Goal: Information Seeking & Learning: Learn about a topic

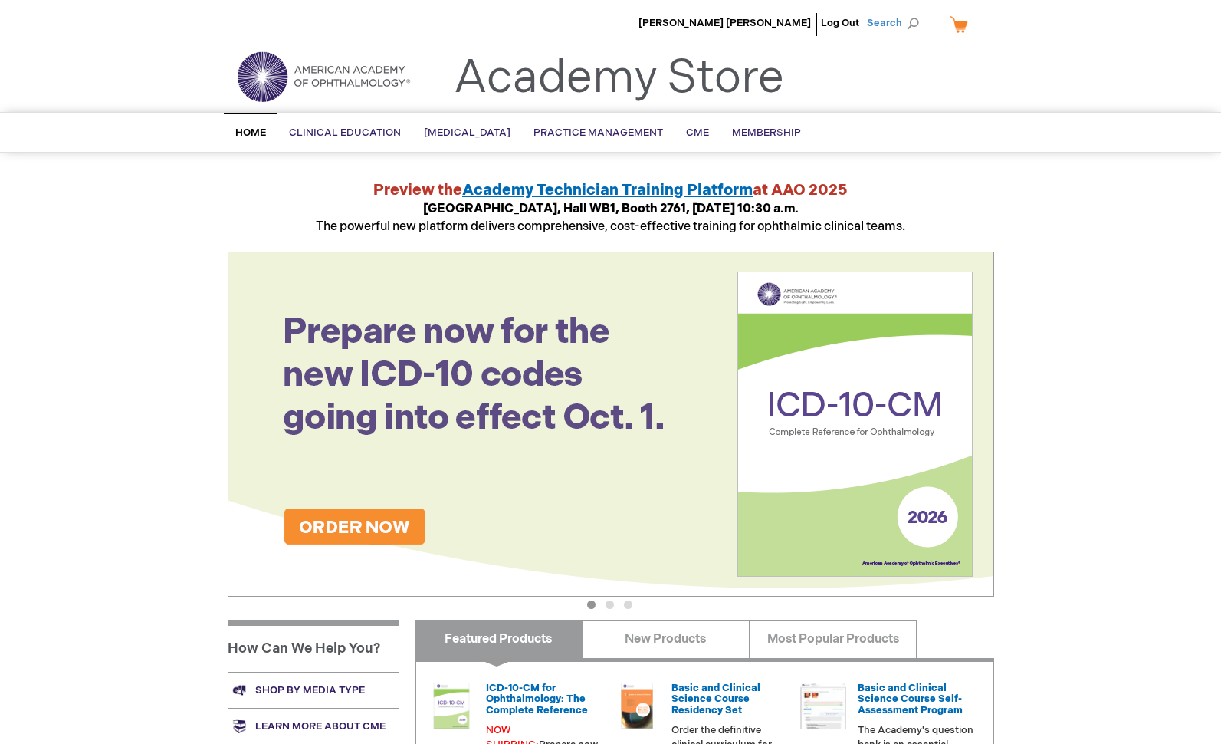
click at [910, 21] on span "Search" at bounding box center [896, 23] width 58 height 31
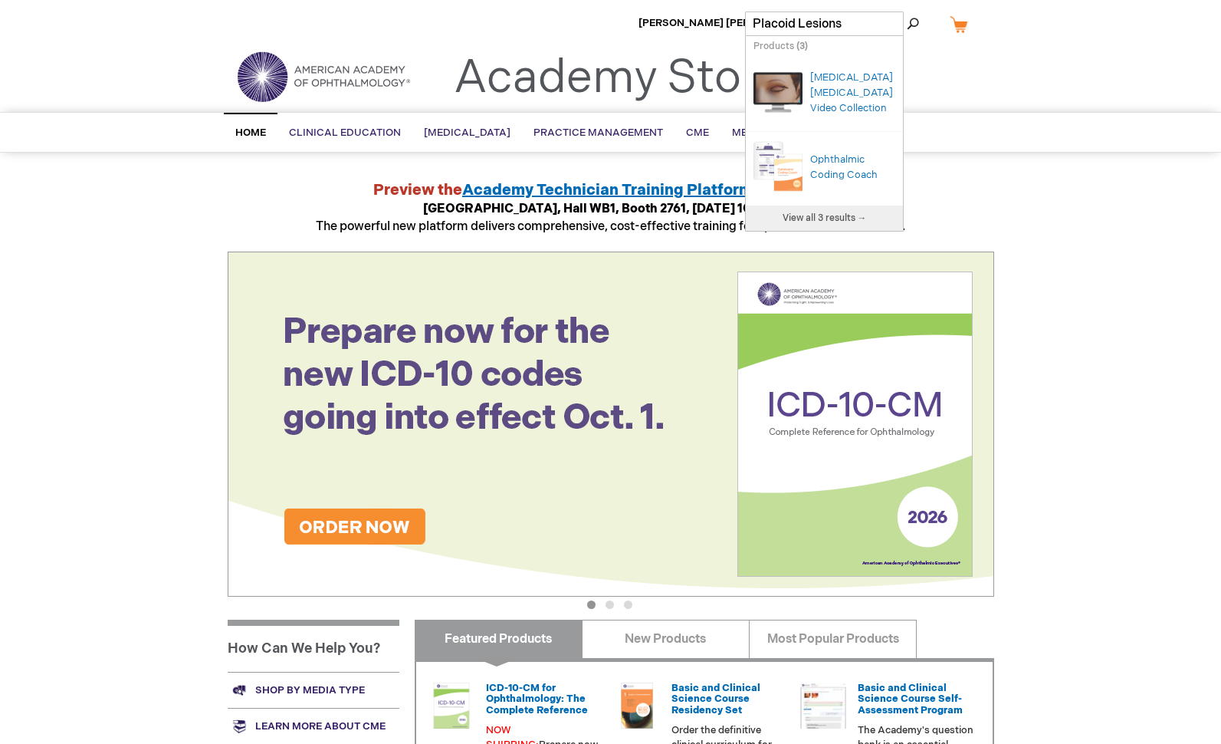
type input "Placoid Lesions"
click at [841, 224] on span "View all 3 results →" at bounding box center [825, 218] width 84 height 12
